Goal: Information Seeking & Learning: Learn about a topic

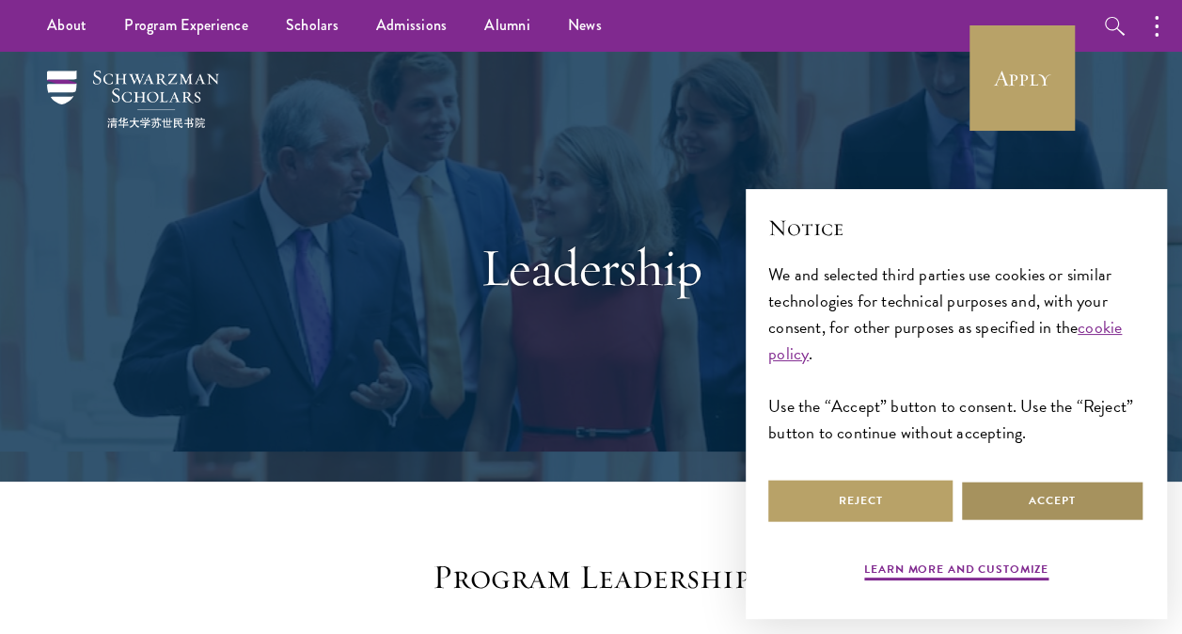
click at [997, 495] on button "Accept" at bounding box center [1052, 501] width 184 height 42
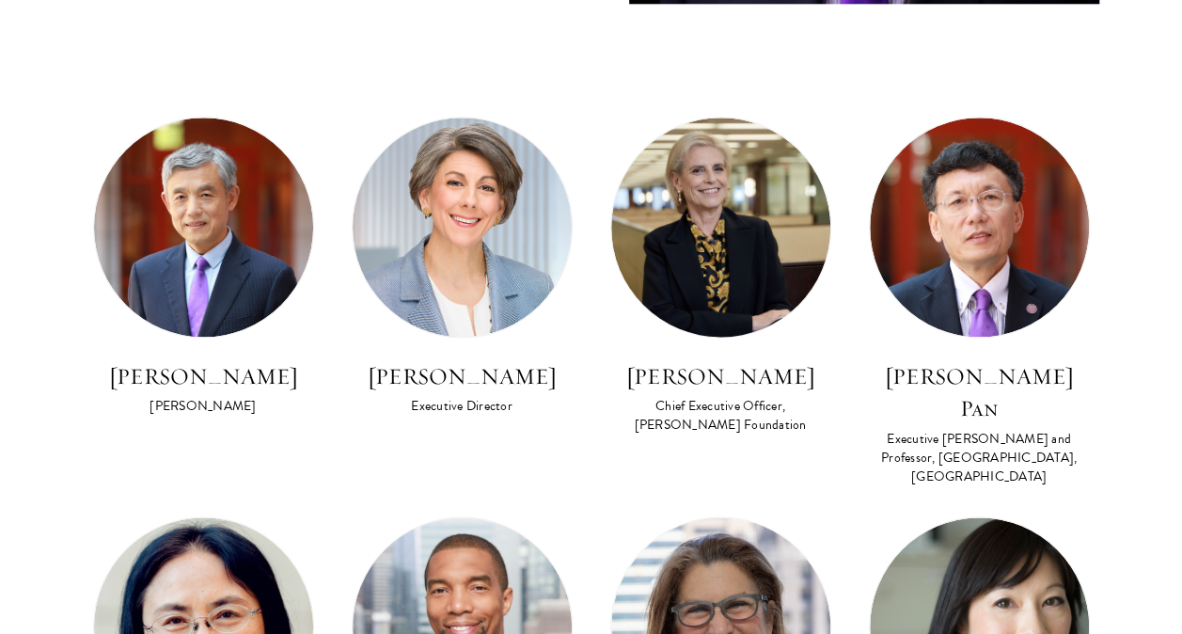
scroll to position [1129, 0]
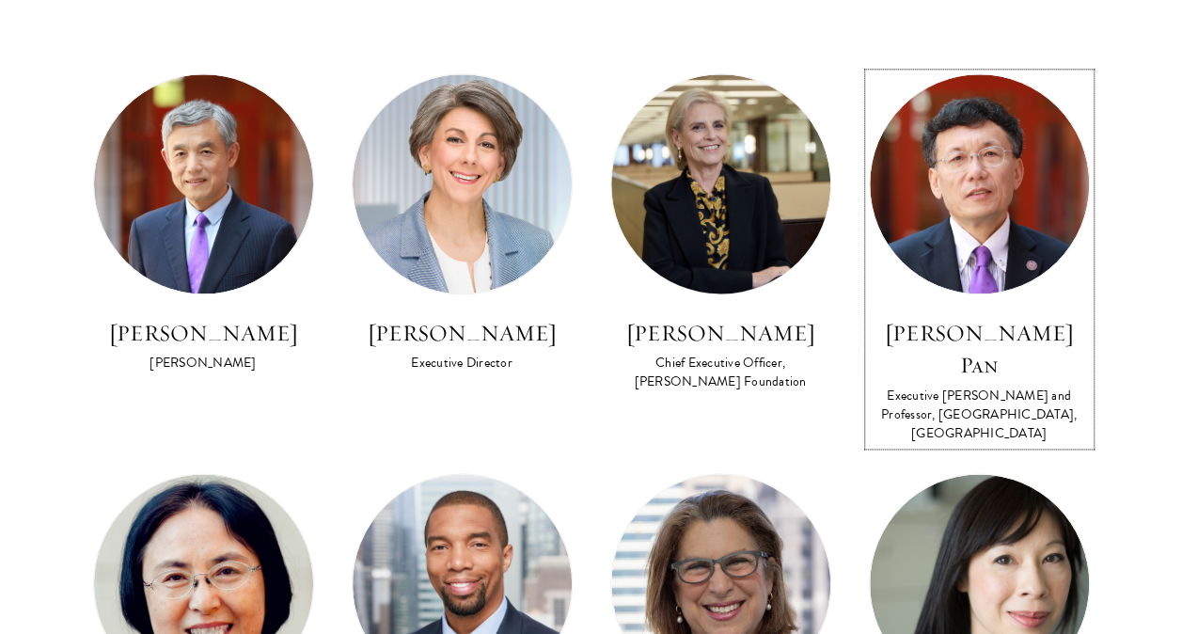
click at [982, 345] on h3 "[PERSON_NAME] Pan" at bounding box center [979, 349] width 221 height 64
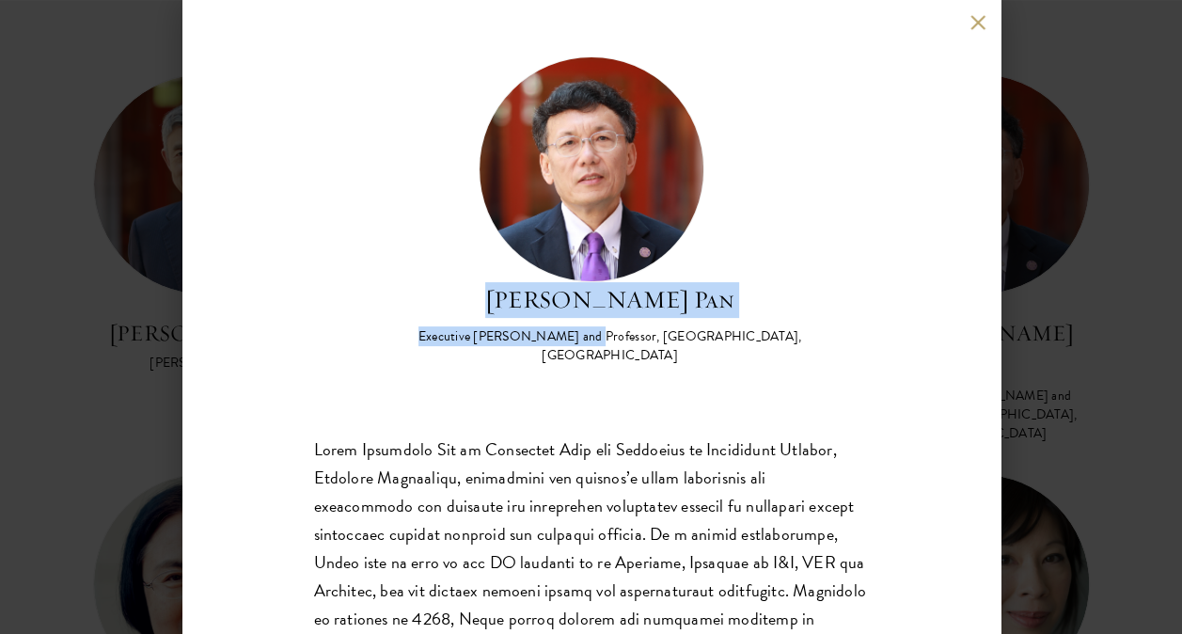
drag, startPoint x: 532, startPoint y: 295, endPoint x: 570, endPoint y: 335, distance: 54.6
click at [570, 335] on div "David Q. Pan Executive Dean and Professor, Schwarzman College, Tsinghua Univers…" at bounding box center [610, 323] width 517 height 83
copy div "David Q. Pan Executive Dean and Professor"
click at [975, 17] on button at bounding box center [979, 22] width 16 height 16
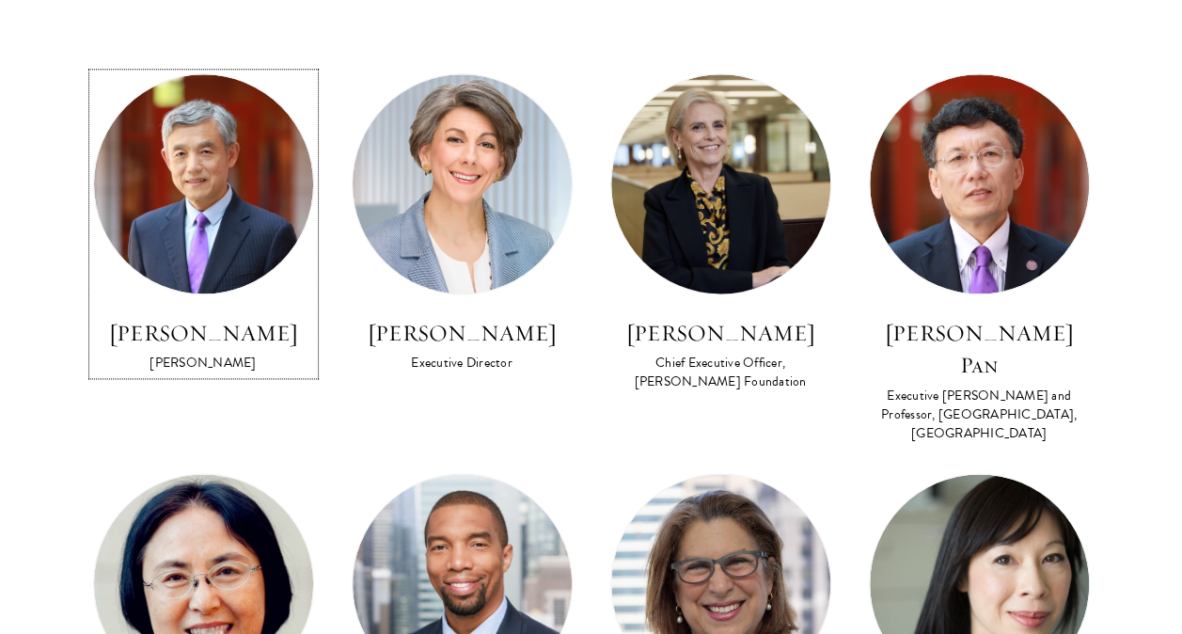
click at [237, 231] on img at bounding box center [203, 183] width 219 height 219
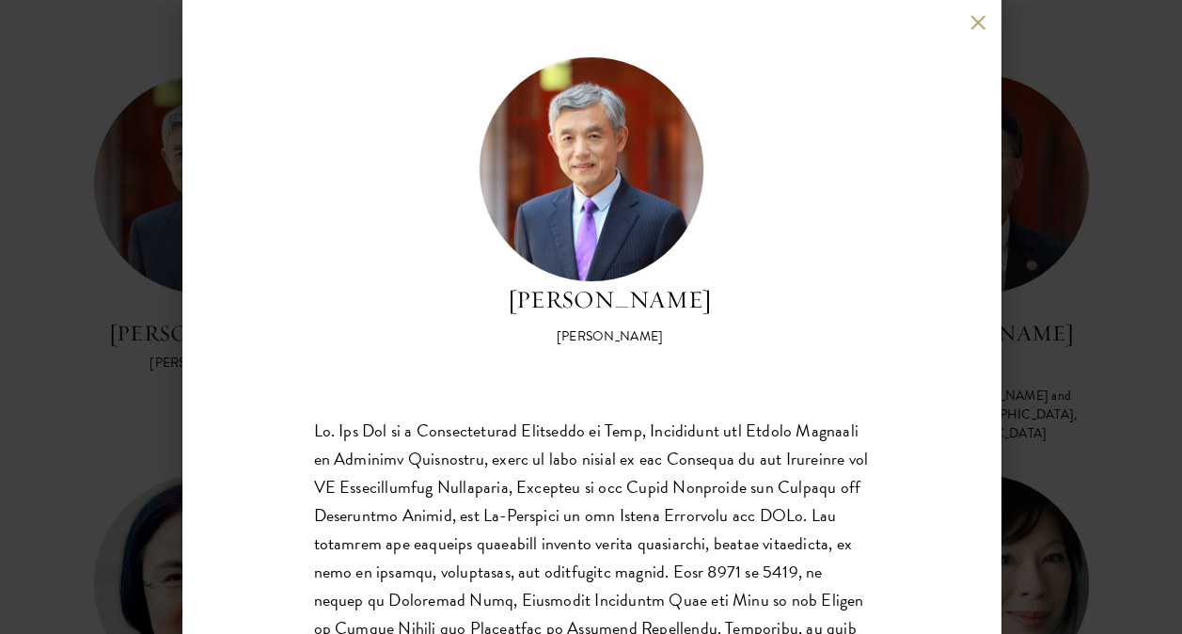
click at [983, 38] on div "Lan Xue Dean Dr. Xue is a recipient of the Distinguished Young Scholar Award fr…" at bounding box center [591, 317] width 818 height 634
click at [979, 23] on button at bounding box center [979, 22] width 16 height 16
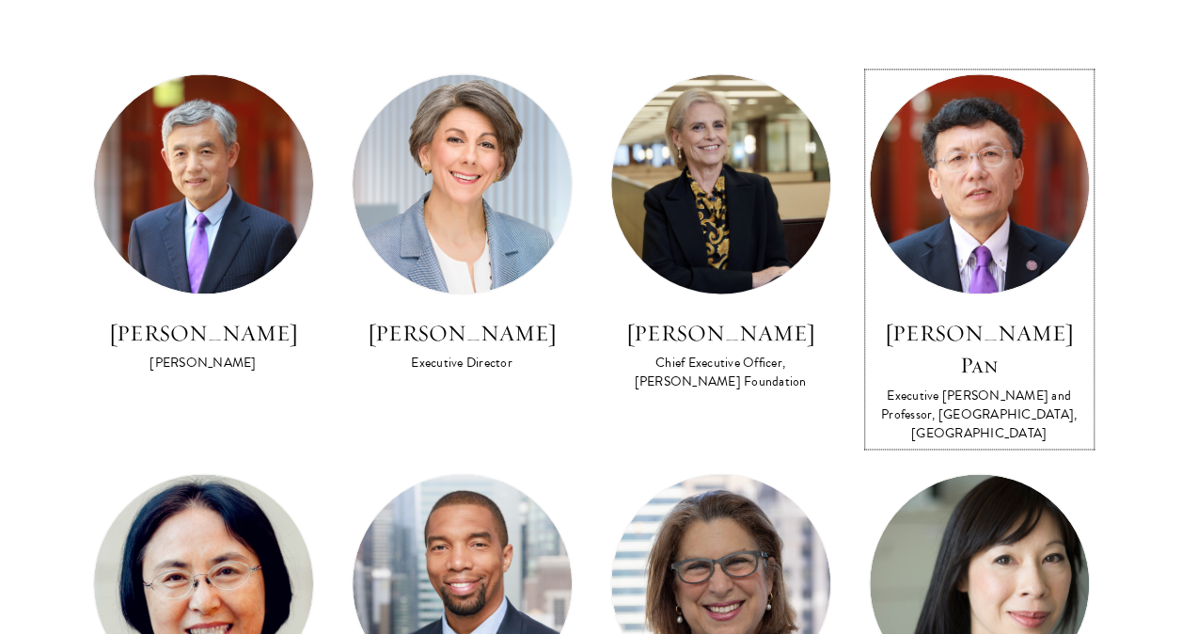
click at [991, 293] on div at bounding box center [979, 183] width 221 height 221
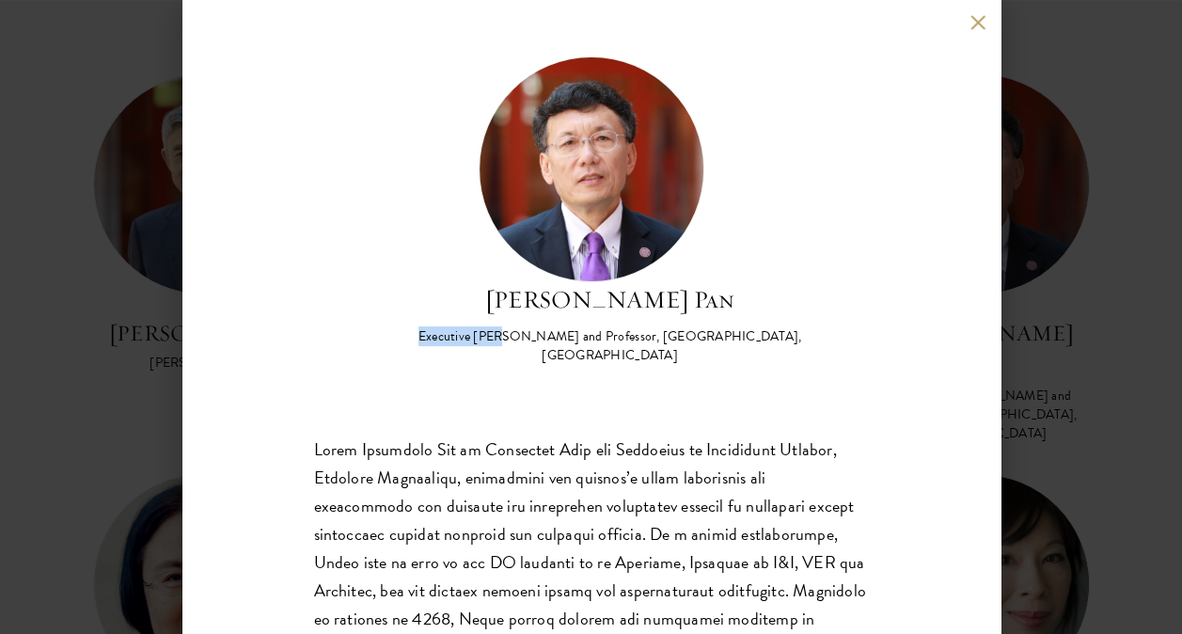
drag, startPoint x: 397, startPoint y: 324, endPoint x: 490, endPoint y: 339, distance: 94.2
click at [490, 339] on div "David Q. Pan Executive Dean and Professor, Schwarzman College, Tsinghua Univers…" at bounding box center [591, 210] width 555 height 308
copy div "Executive Dean"
click at [521, 337] on div "Executive [PERSON_NAME] and Professor, [GEOGRAPHIC_DATA], [GEOGRAPHIC_DATA]" at bounding box center [610, 346] width 517 height 38
drag, startPoint x: 577, startPoint y: 335, endPoint x: 641, endPoint y: 336, distance: 64.9
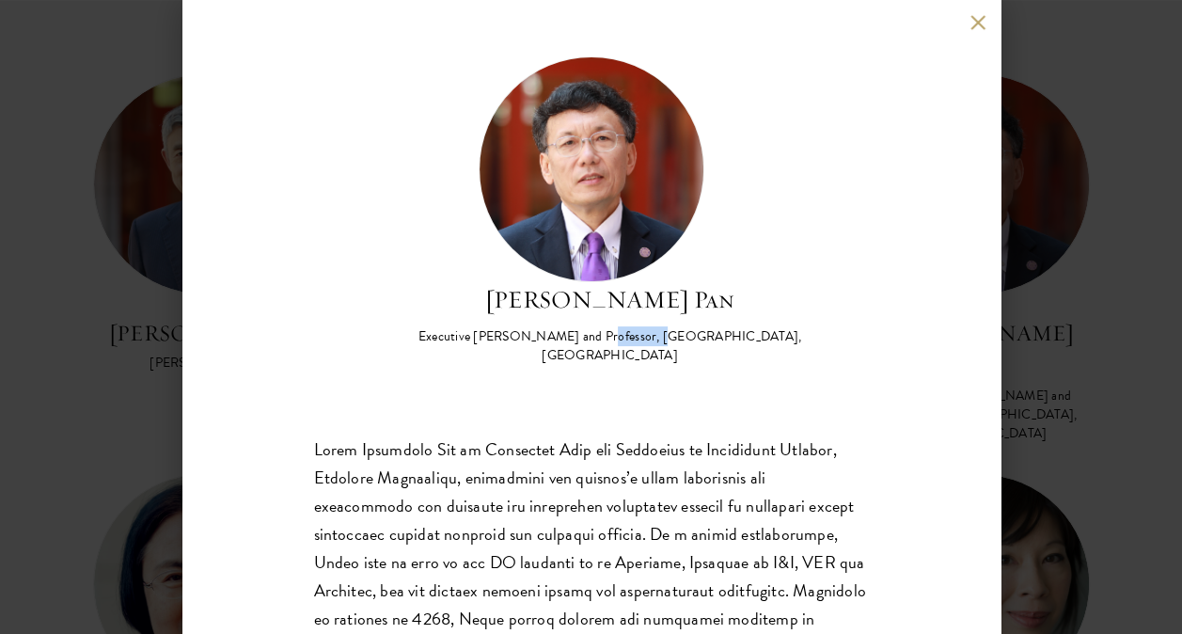
click at [641, 336] on div "Executive [PERSON_NAME] and Professor, [GEOGRAPHIC_DATA], [GEOGRAPHIC_DATA]" at bounding box center [610, 346] width 517 height 38
copy div "Schwarzman"
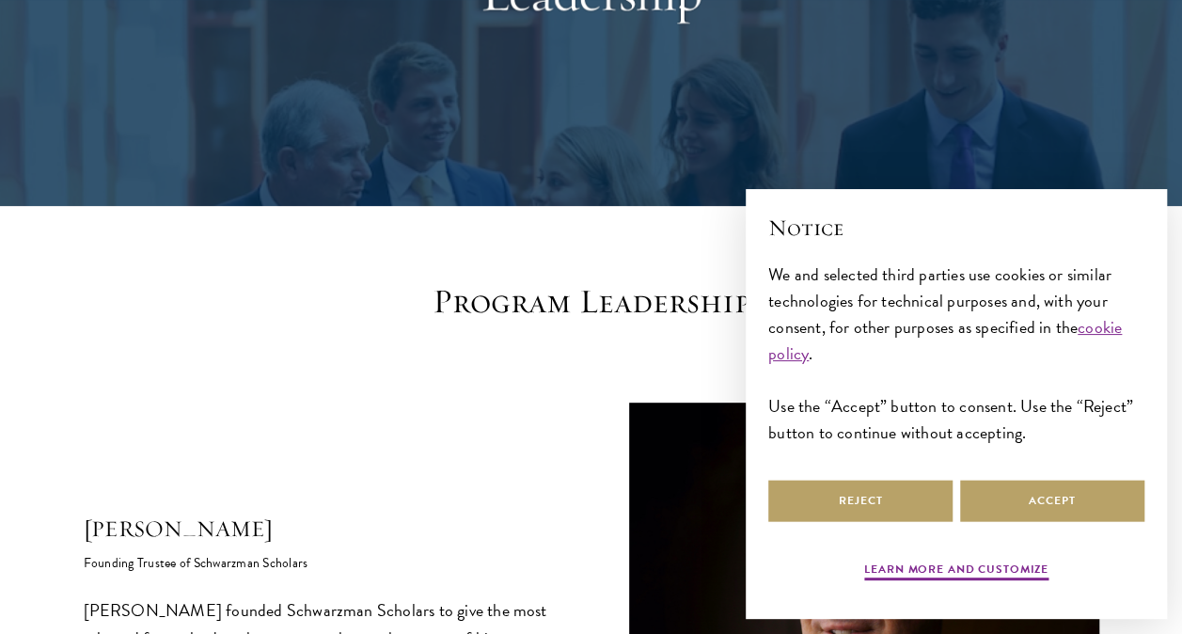
scroll to position [282, 0]
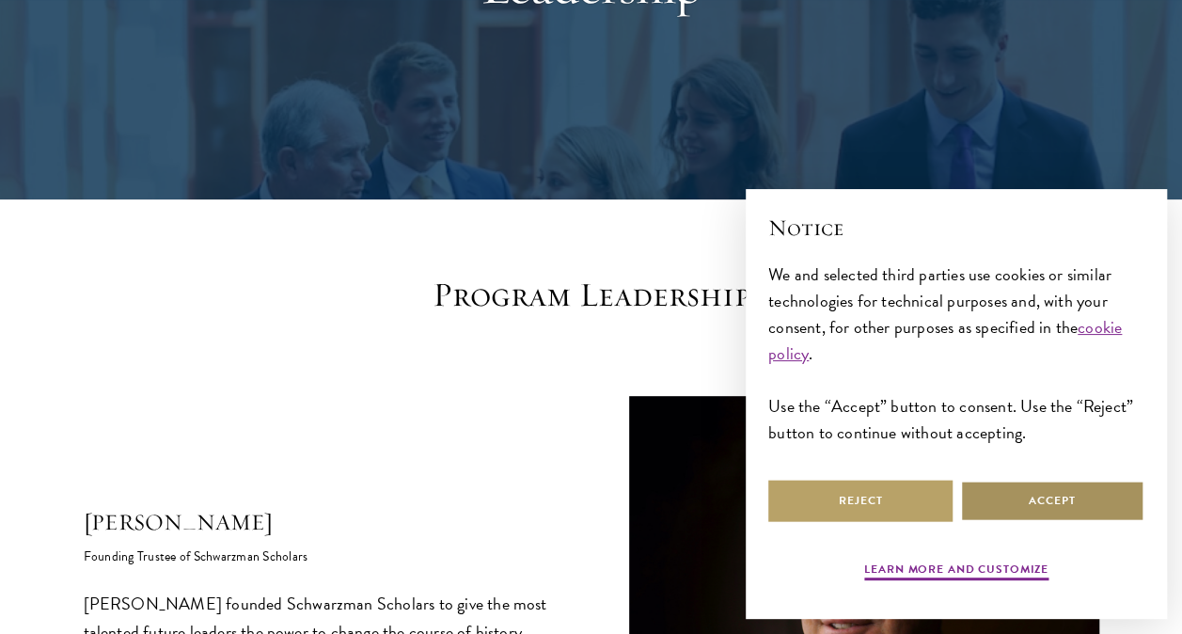
click at [1020, 502] on button "Accept" at bounding box center [1052, 501] width 184 height 42
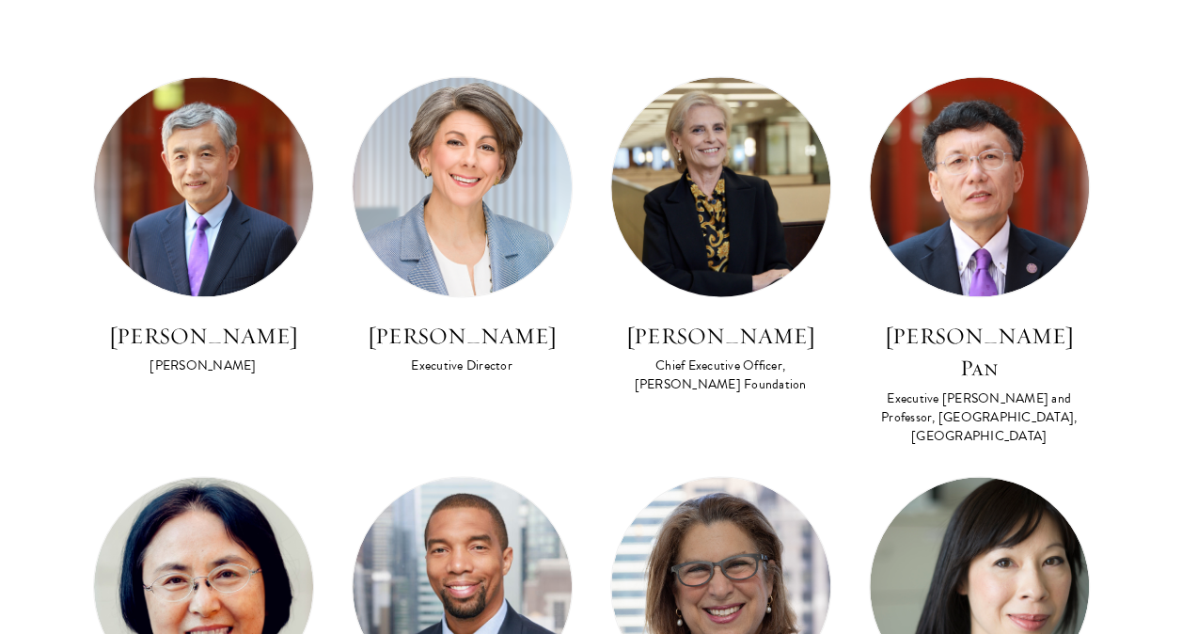
scroll to position [1129, 0]
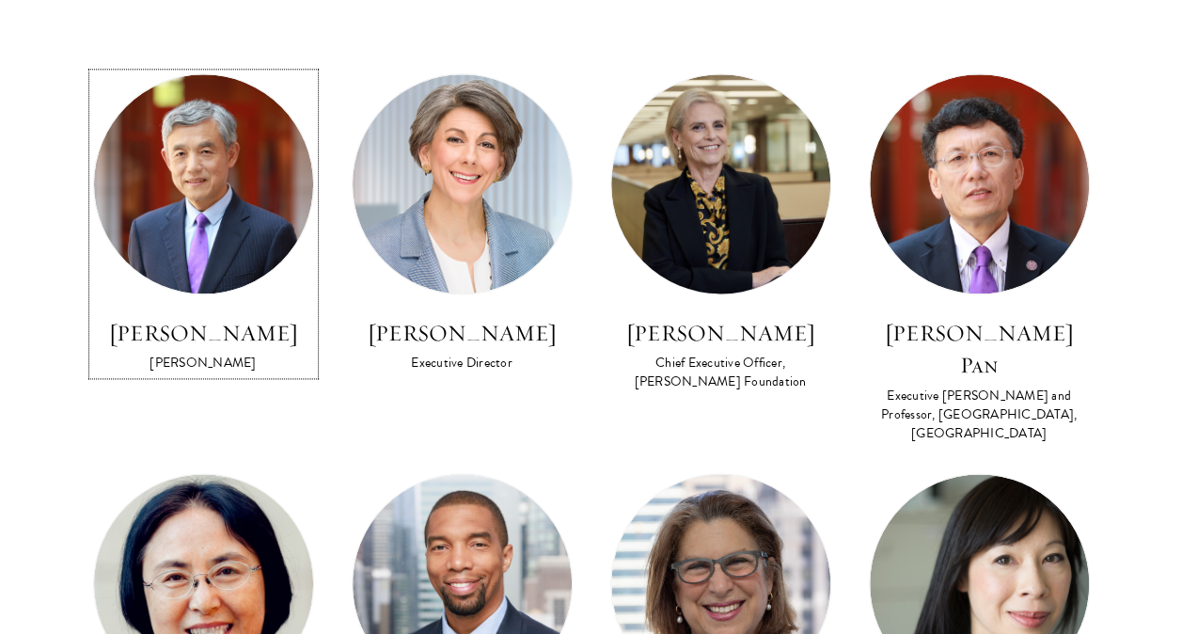
click at [224, 332] on h3 "[PERSON_NAME]" at bounding box center [203, 333] width 221 height 32
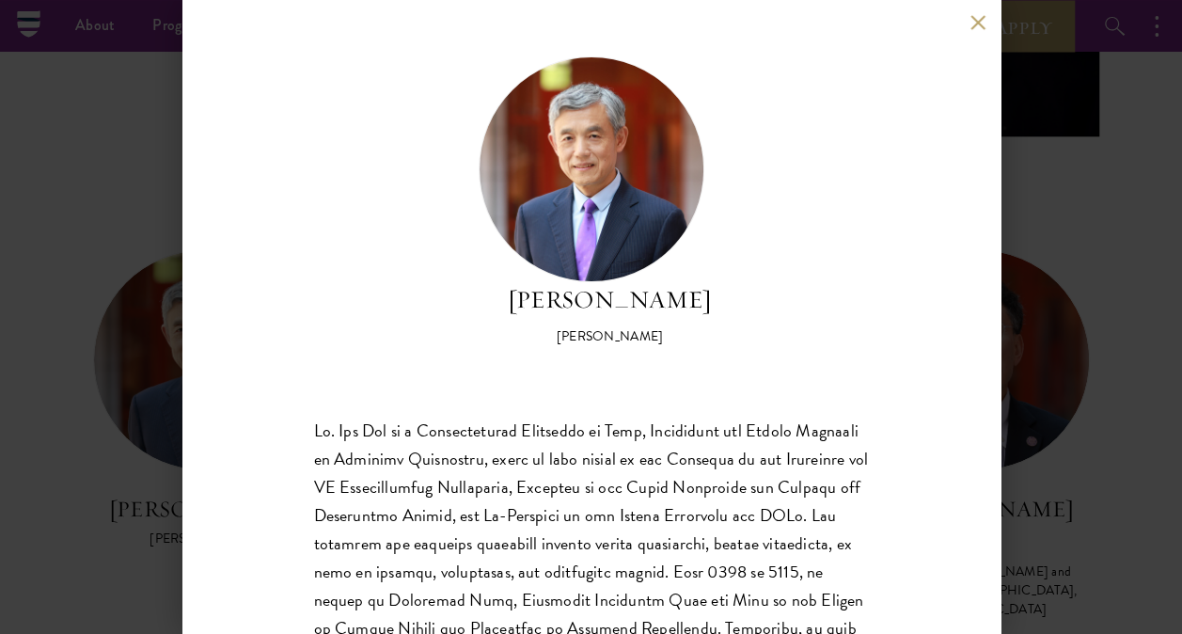
scroll to position [941, 0]
